Goal: Check status

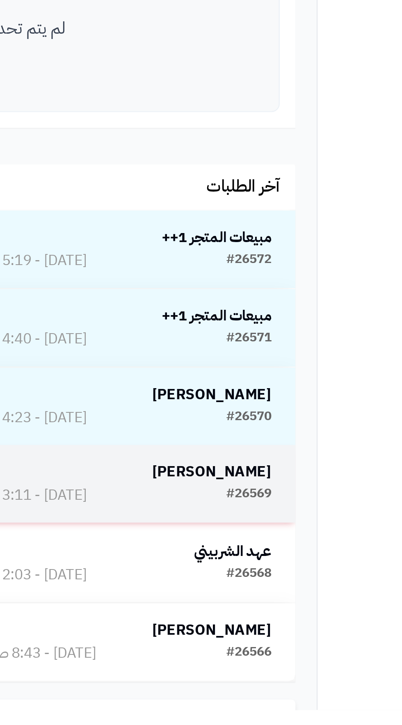
click at [262, 632] on strong "[PERSON_NAME]" at bounding box center [264, 631] width 47 height 9
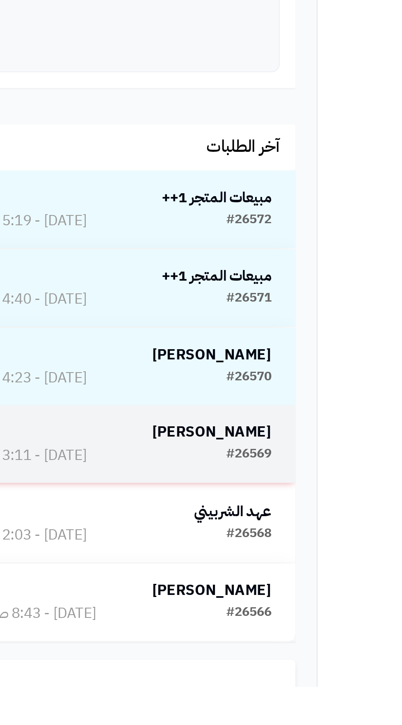
scroll to position [46, 0]
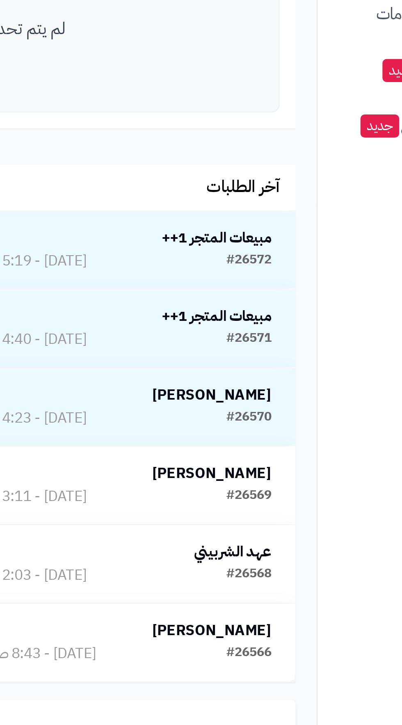
scroll to position [140, 0]
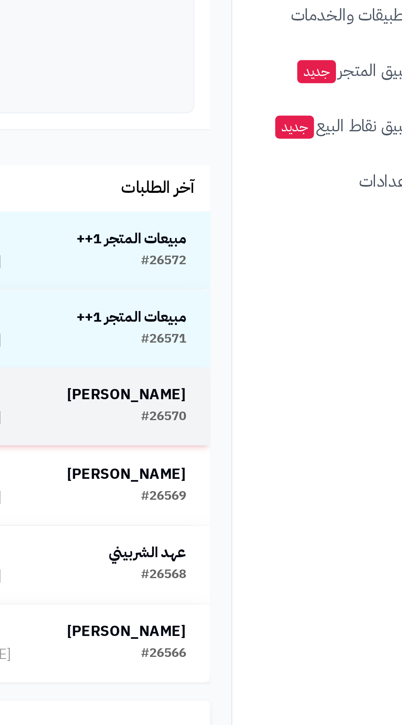
click at [272, 463] on strong "[PERSON_NAME]" at bounding box center [264, 460] width 47 height 9
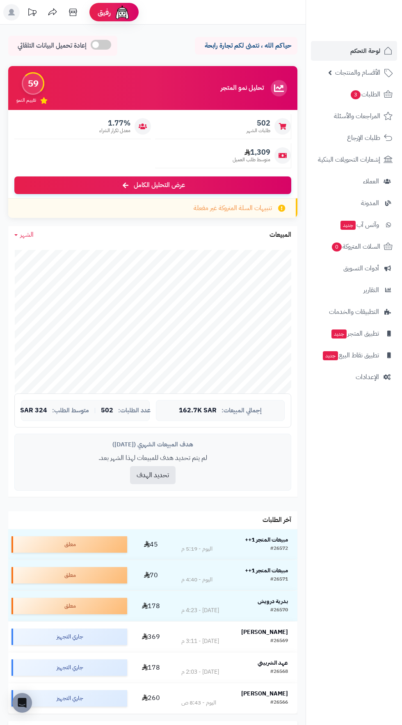
scroll to position [235, 0]
